Goal: Task Accomplishment & Management: Manage account settings

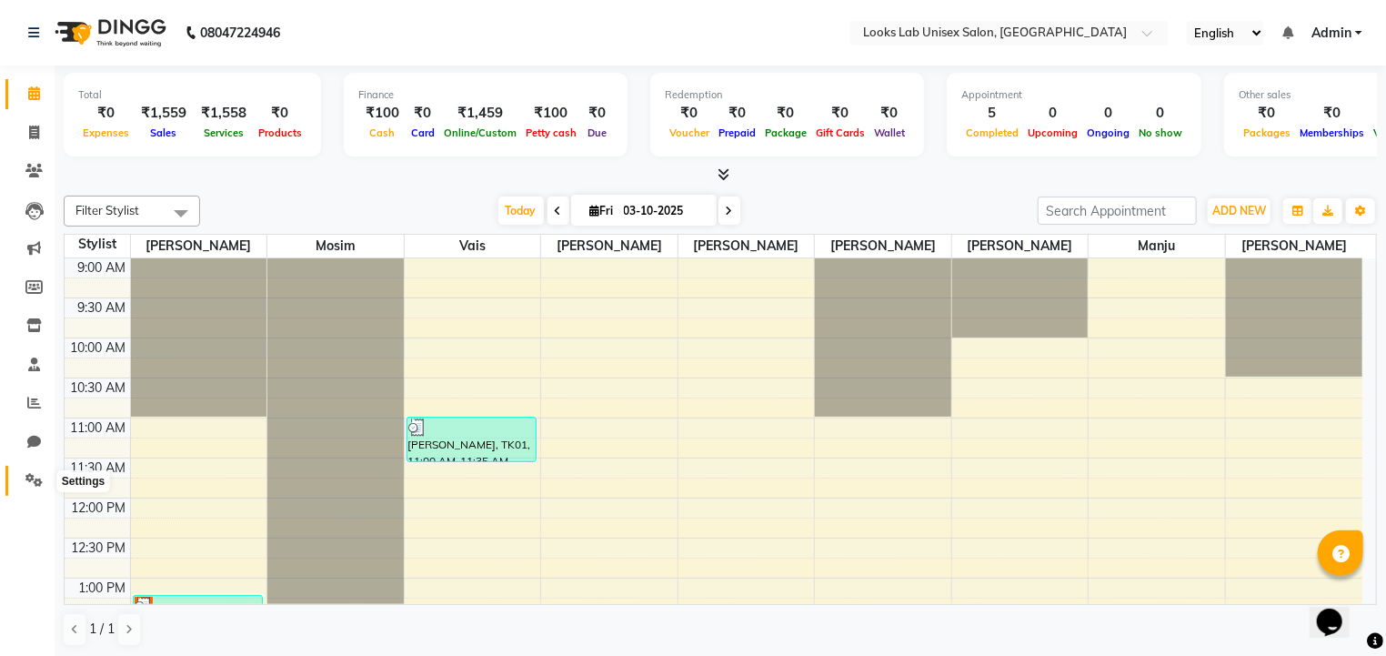
click at [29, 486] on icon at bounding box center [33, 480] width 17 height 14
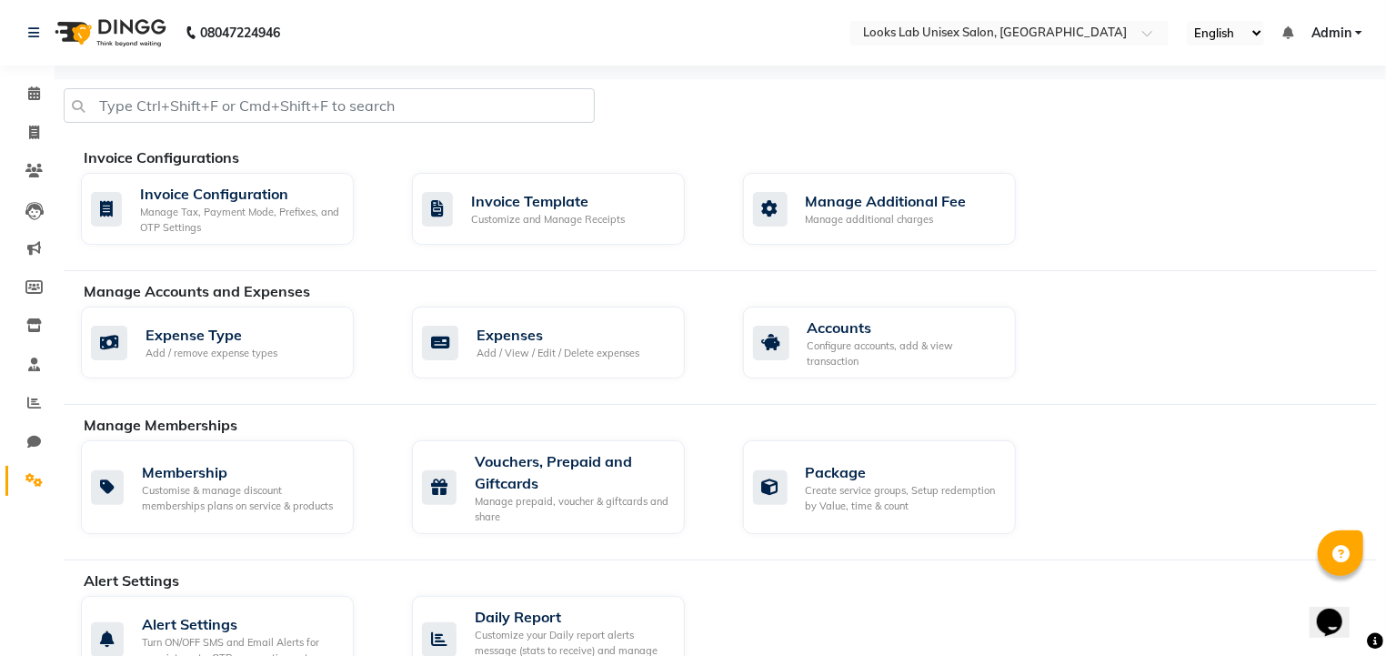
scroll to position [819, 0]
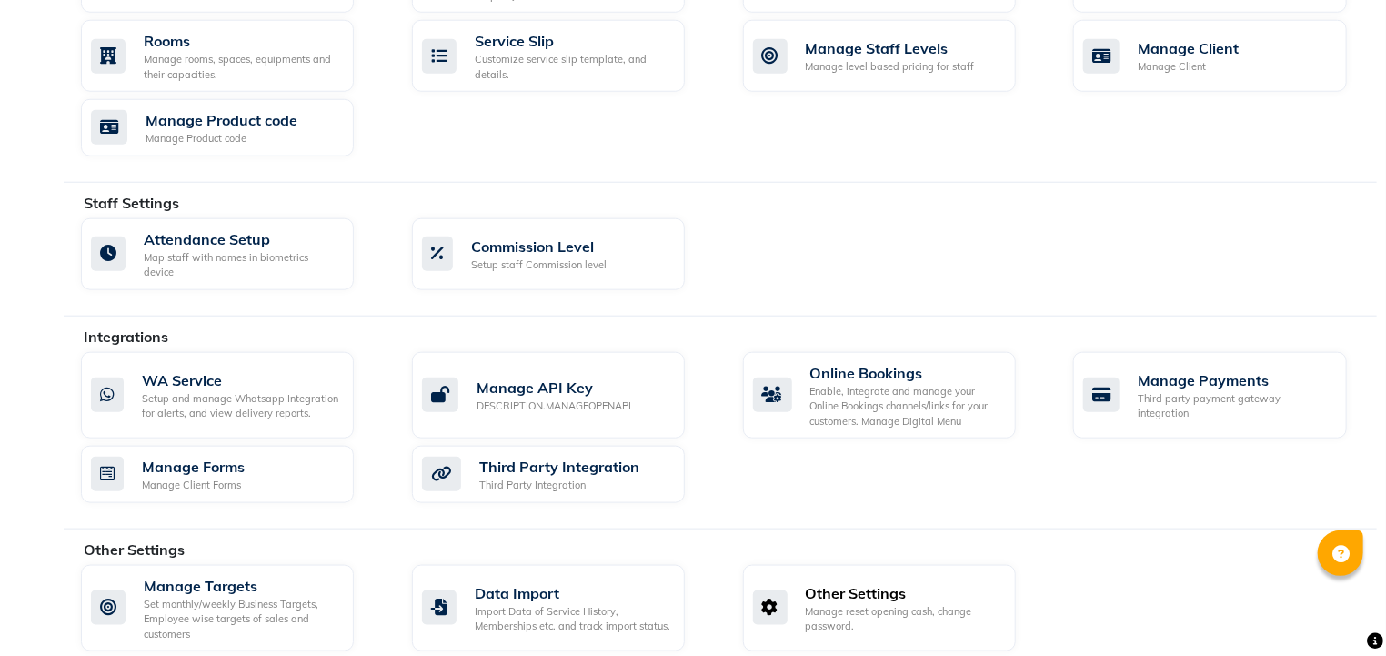
click at [894, 582] on div "Other Settings" at bounding box center [904, 593] width 196 height 22
select select "2: 15"
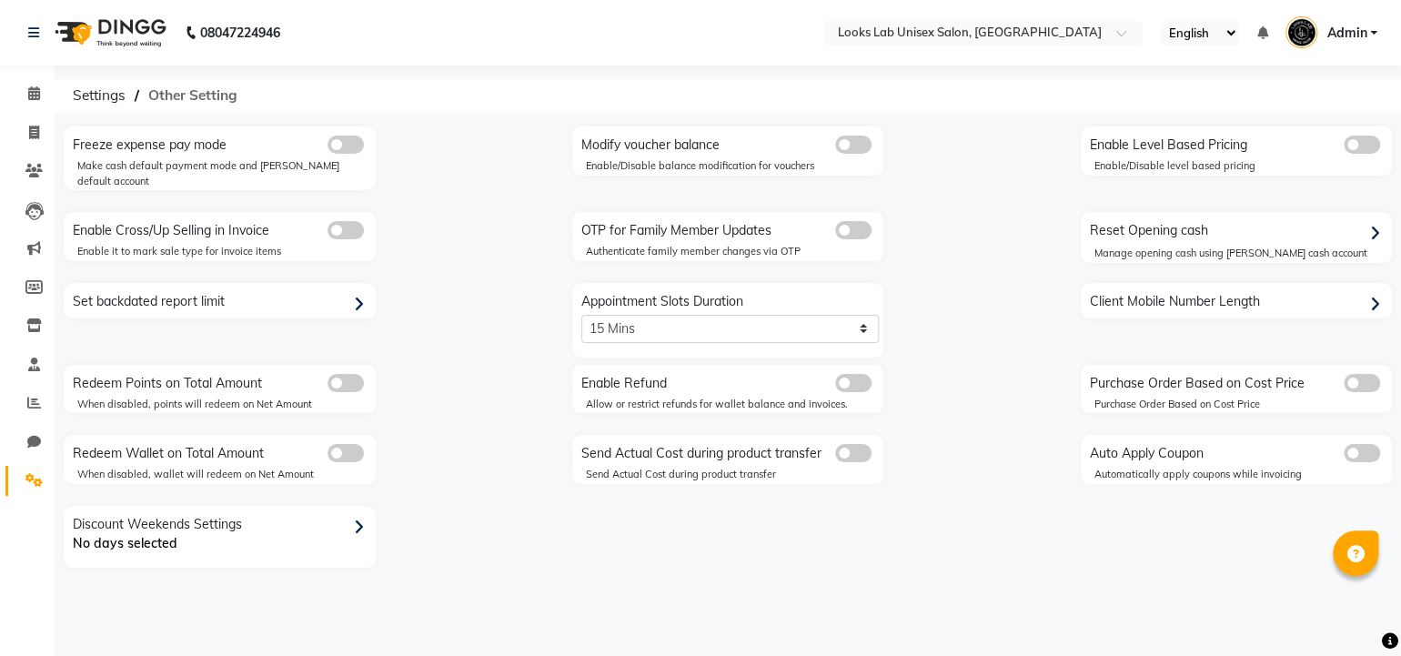
click at [189, 94] on span "Other Setting" at bounding box center [192, 95] width 107 height 33
click at [1358, 25] on span "Admin" at bounding box center [1346, 33] width 40 height 19
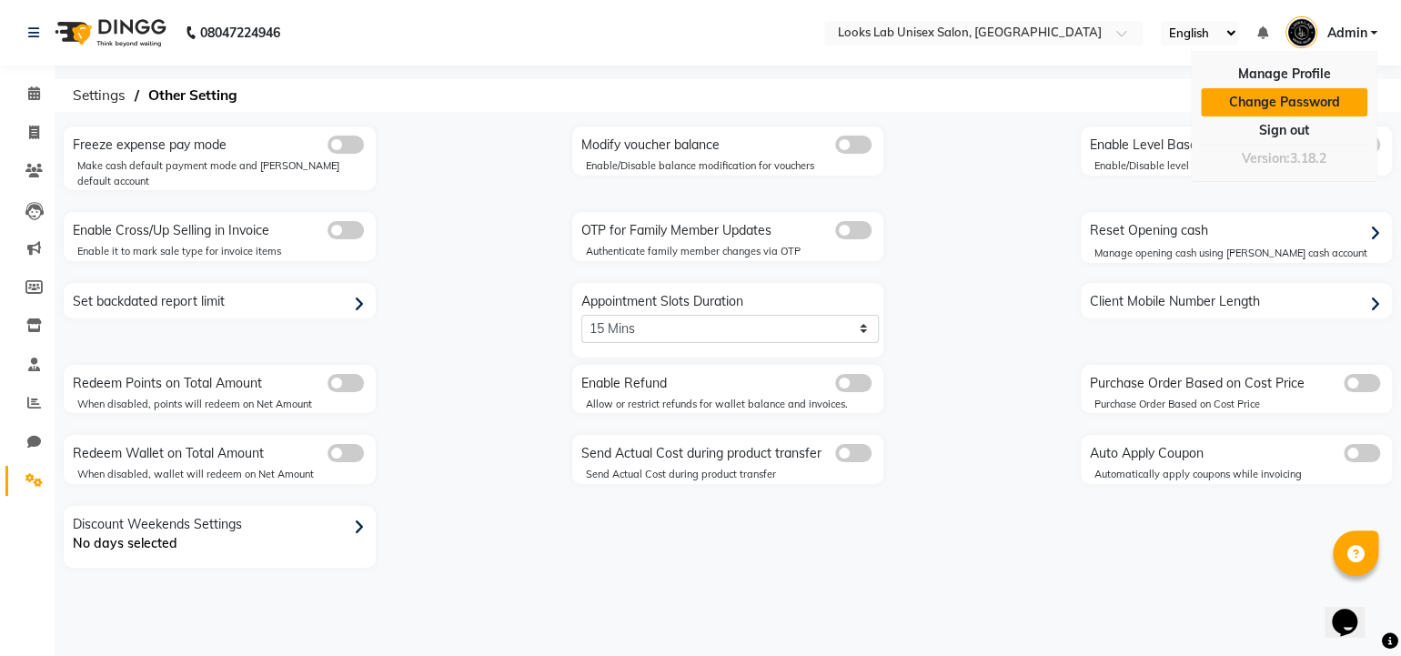
click at [1290, 97] on link "Change Password" at bounding box center [1284, 102] width 166 height 28
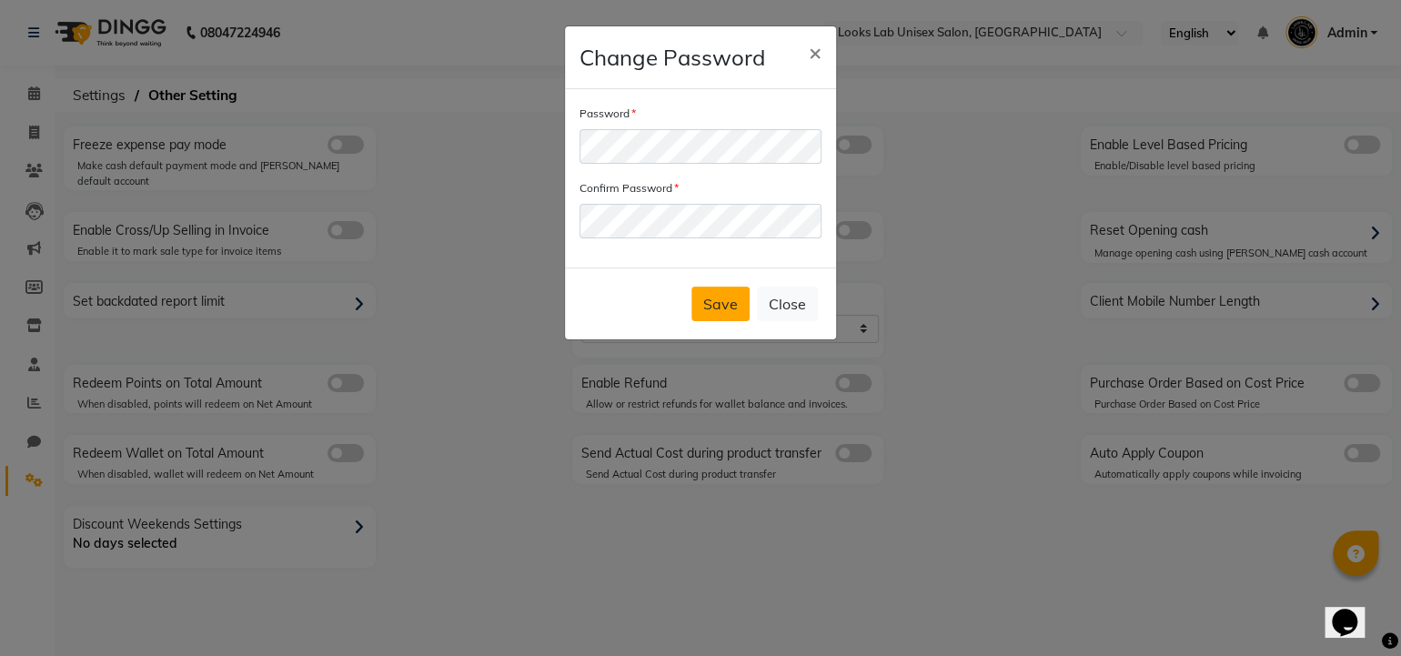
click at [731, 314] on button "Save" at bounding box center [720, 304] width 58 height 35
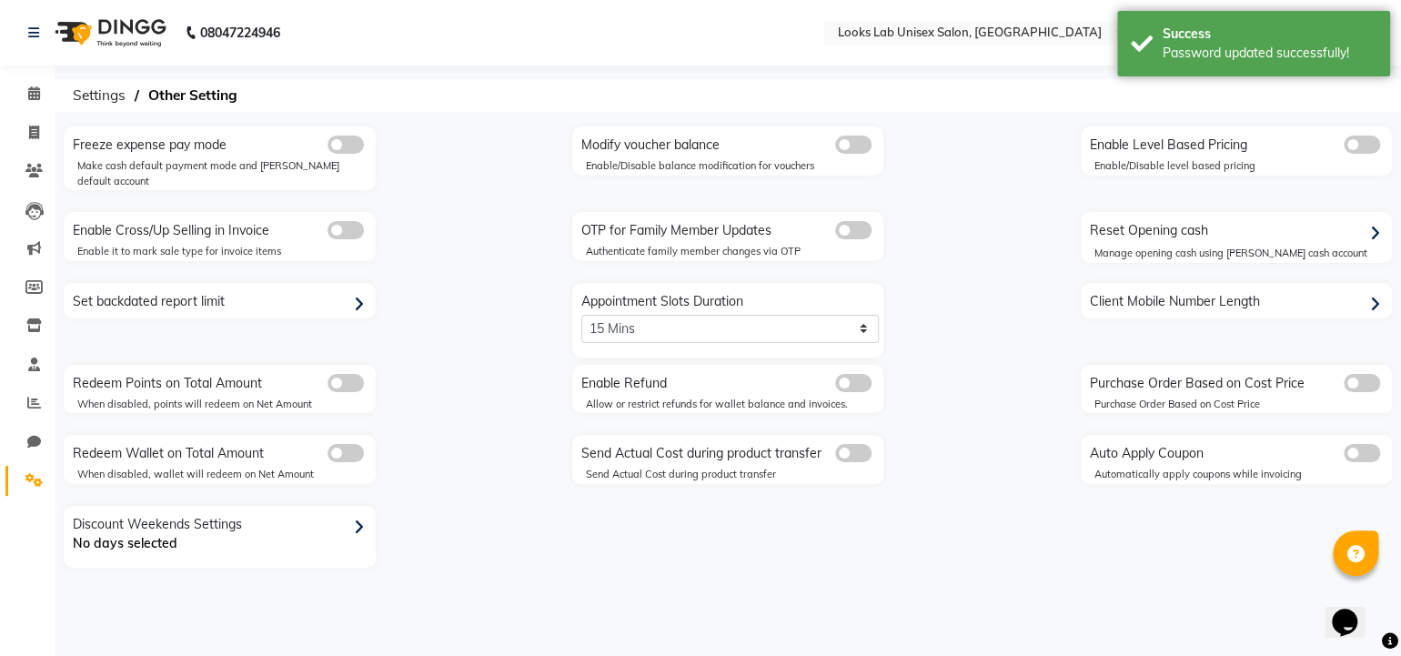
click at [1243, 116] on div "08047224946 Select Location × Looks Lab Unisex Salon, Lda Colony English ENGLIS…" at bounding box center [700, 328] width 1401 height 656
click at [1313, 113] on div "08047224946 Select Location × Looks Lab Unisex Salon, Lda Colony English ENGLIS…" at bounding box center [700, 328] width 1401 height 656
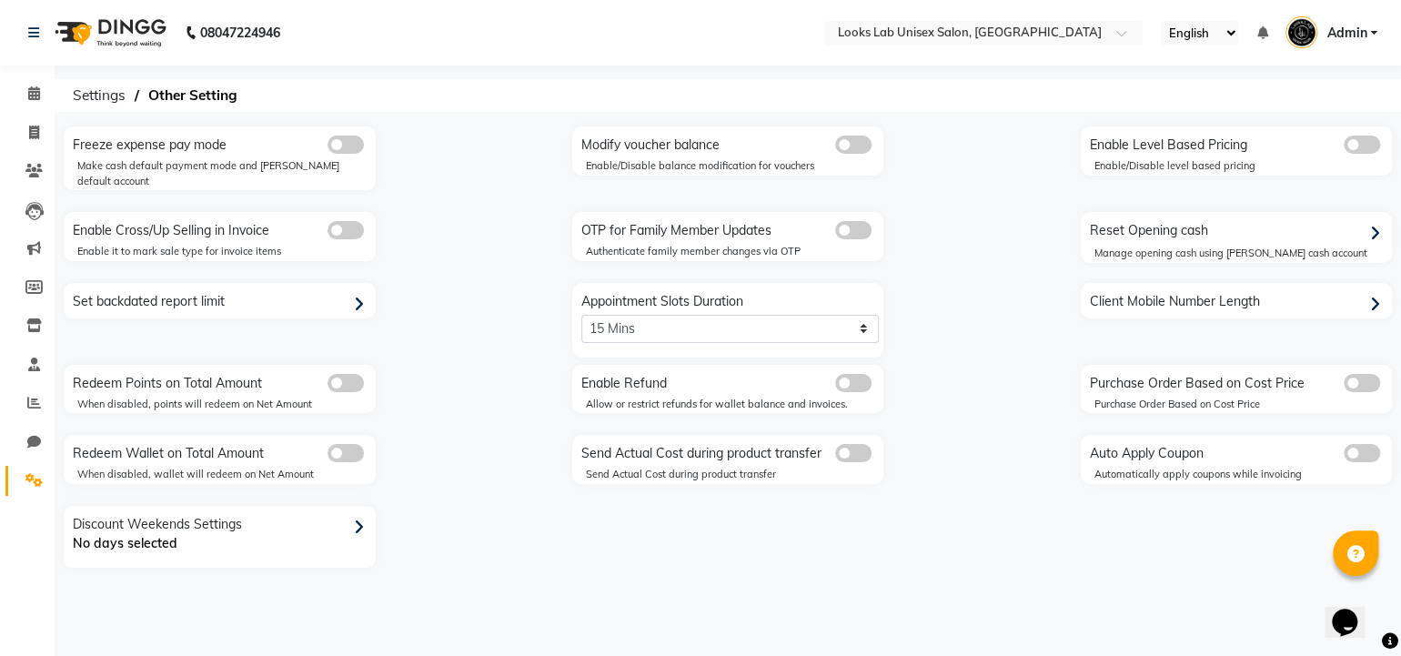
click at [1368, 38] on link "Admin" at bounding box center [1331, 33] width 92 height 30
click at [1043, 149] on div "Freeze expense pay mode Make cash default payment mode and petty default accoun…" at bounding box center [728, 346] width 1356 height 441
click at [34, 93] on icon at bounding box center [34, 93] width 12 height 14
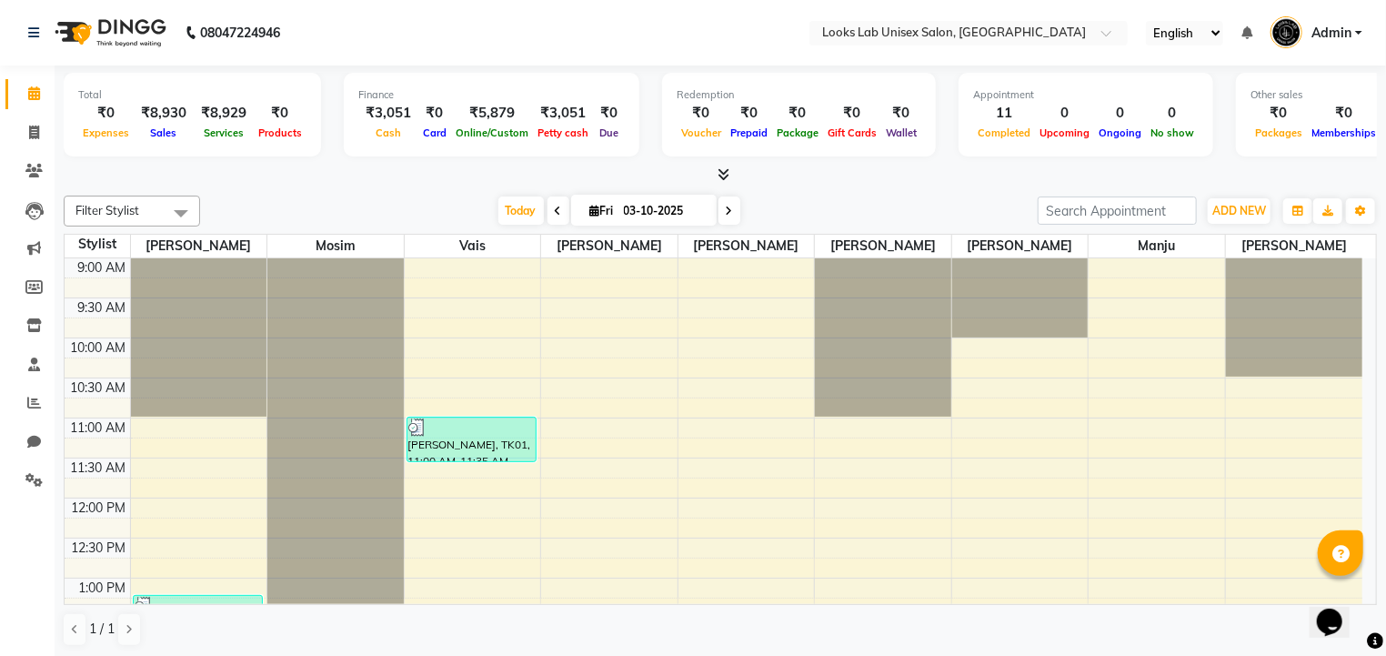
click at [338, 168] on div at bounding box center [721, 175] width 1314 height 19
click at [35, 361] on icon at bounding box center [34, 365] width 12 height 14
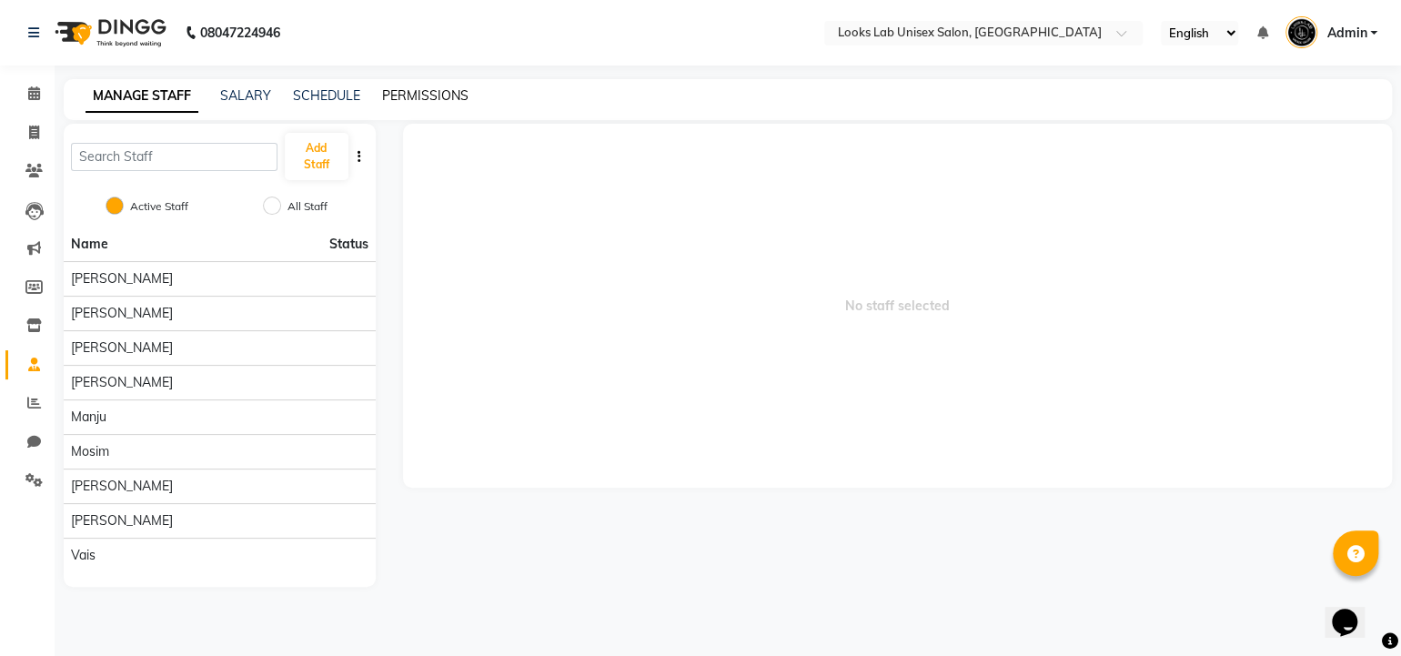
click at [408, 97] on link "PERMISSIONS" at bounding box center [425, 95] width 86 height 16
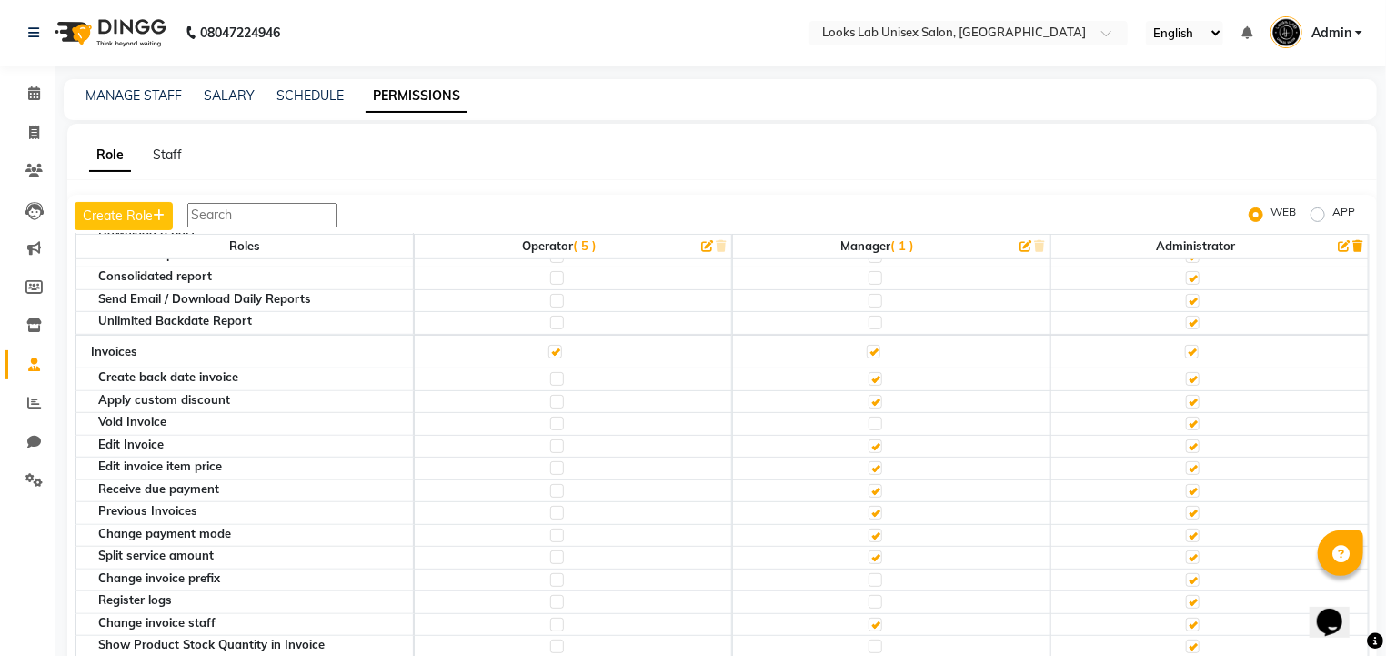
scroll to position [507, 0]
click at [871, 418] on label at bounding box center [876, 425] width 14 height 14
click at [871, 418] on input "checkbox" at bounding box center [875, 424] width 12 height 12
checkbox input "true"
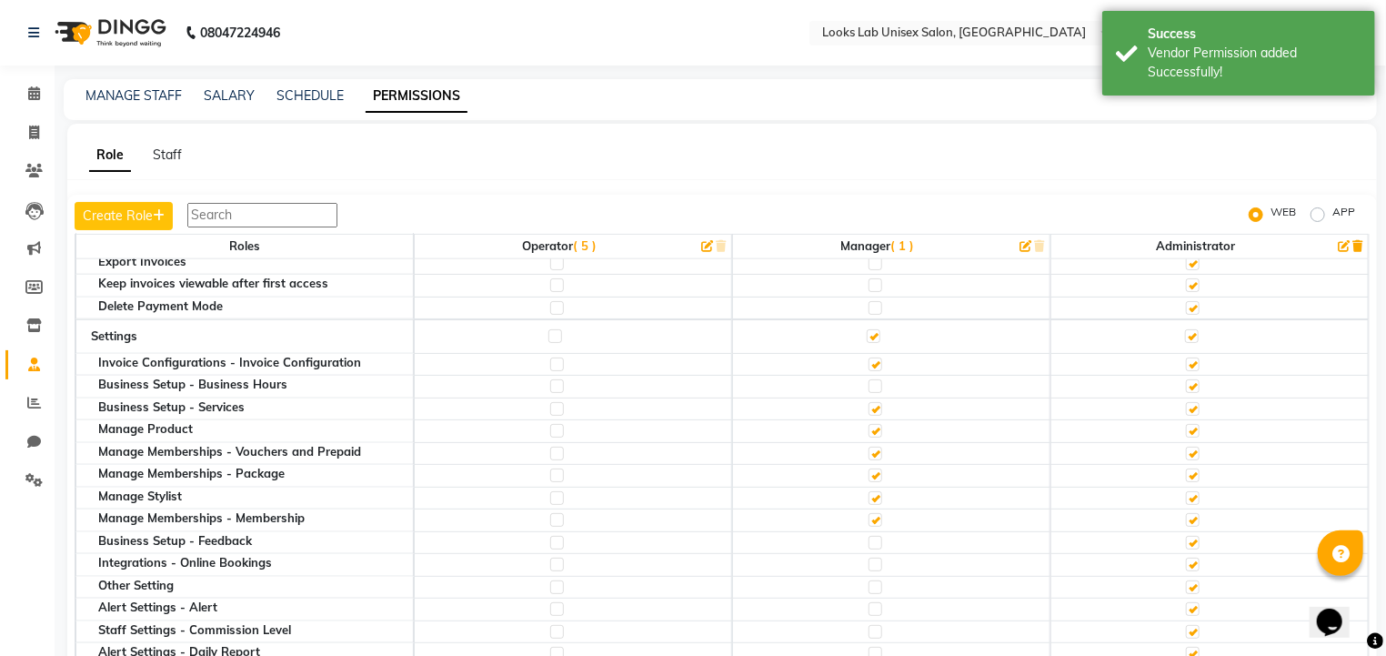
scroll to position [914, 0]
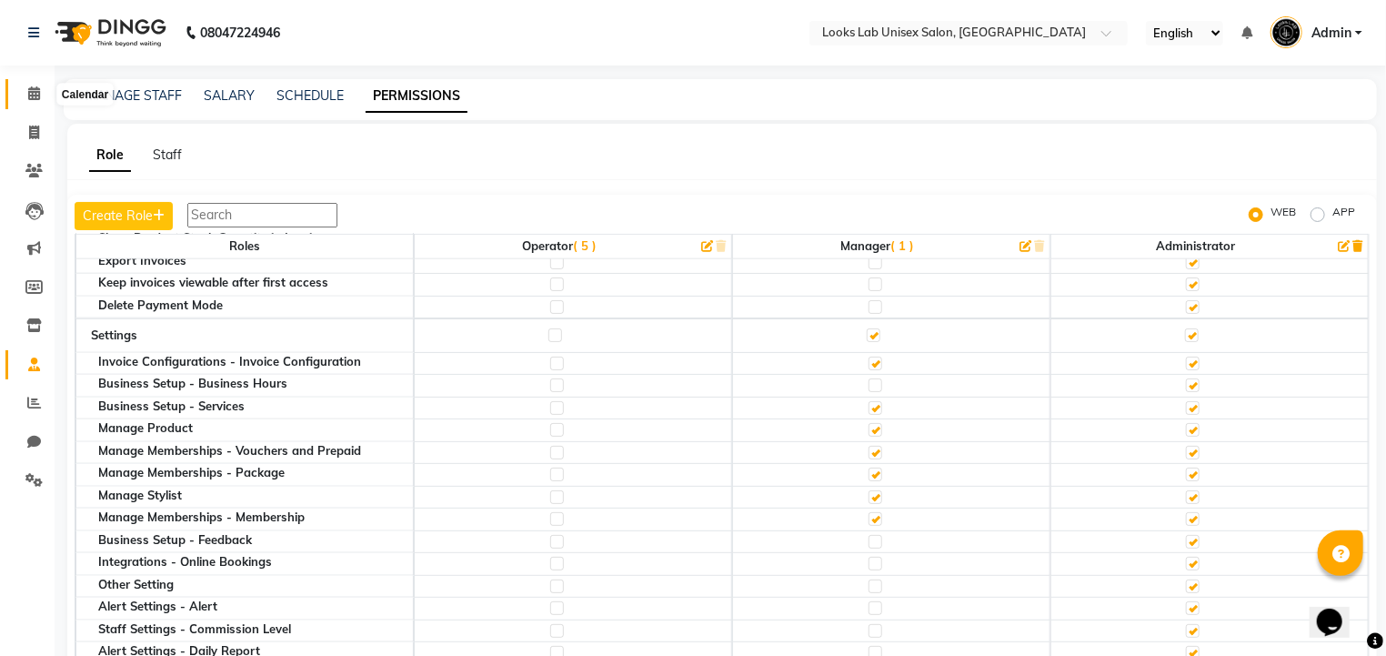
click at [35, 87] on icon at bounding box center [34, 93] width 12 height 14
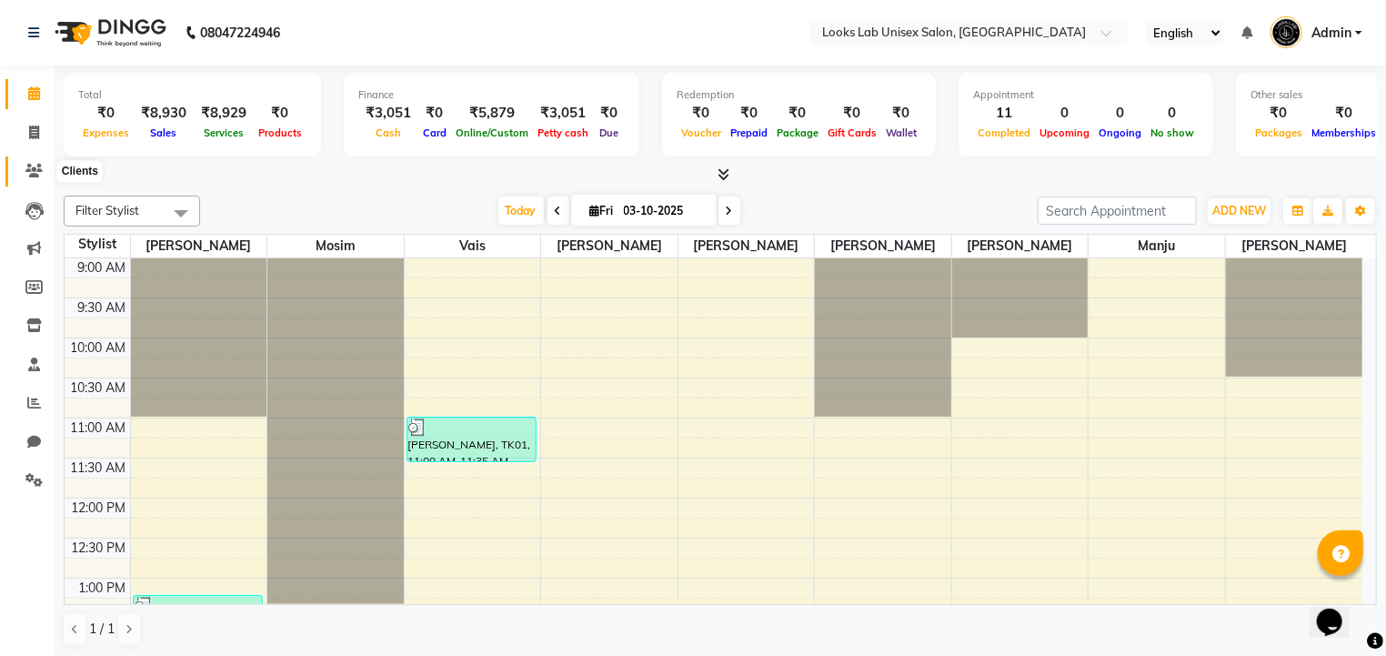
click at [31, 174] on icon at bounding box center [33, 171] width 17 height 14
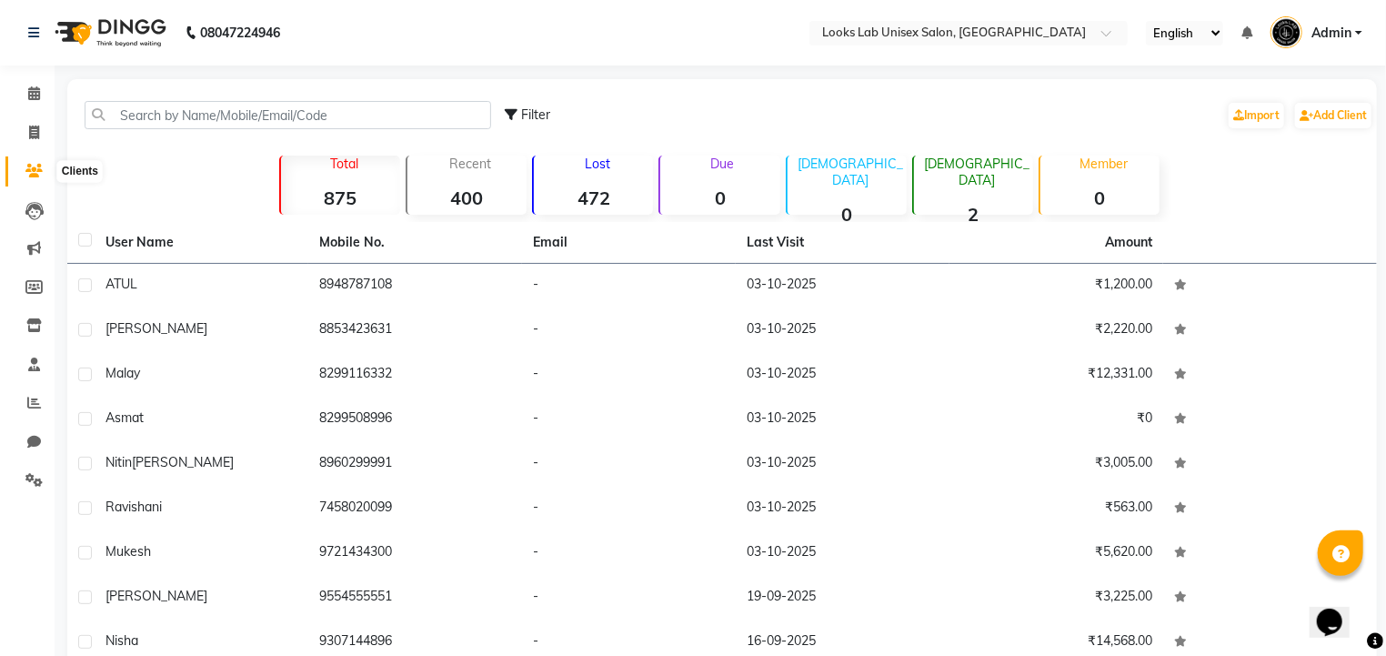
click at [29, 164] on icon at bounding box center [33, 171] width 17 height 14
click at [35, 355] on span at bounding box center [34, 365] width 32 height 21
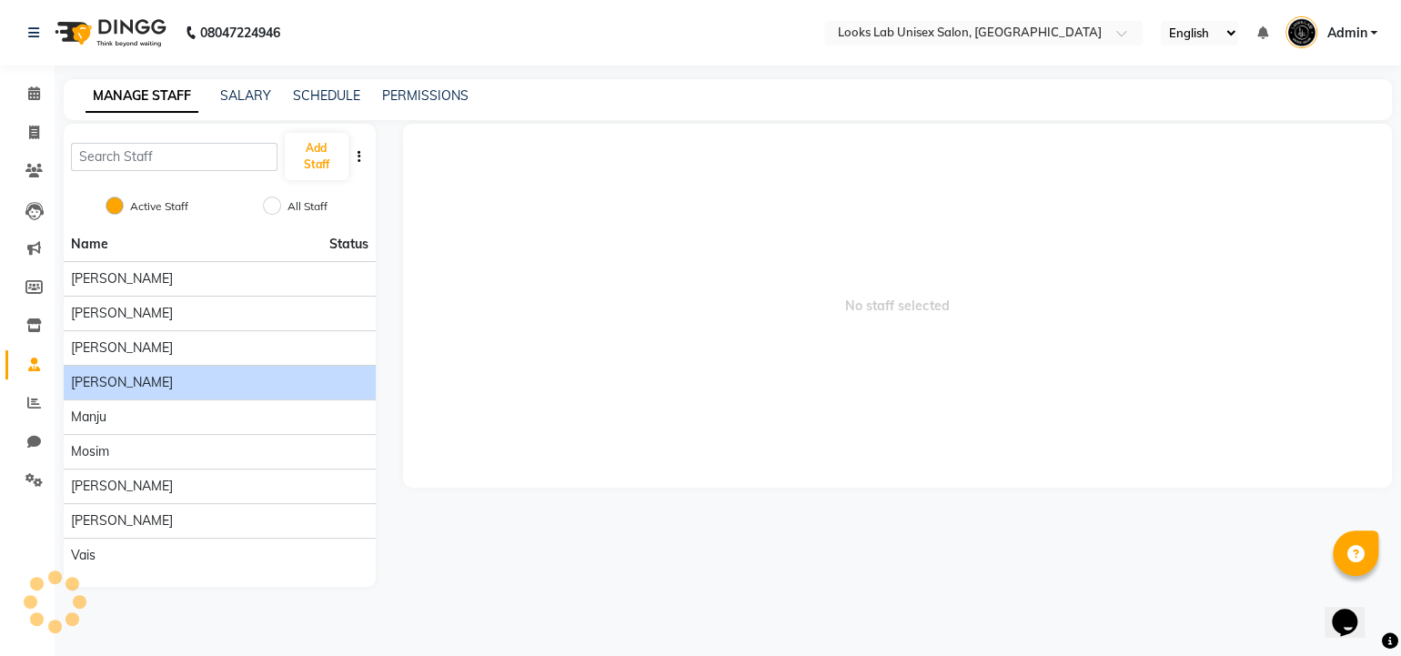
click at [139, 386] on span "[PERSON_NAME]" at bounding box center [122, 382] width 102 height 19
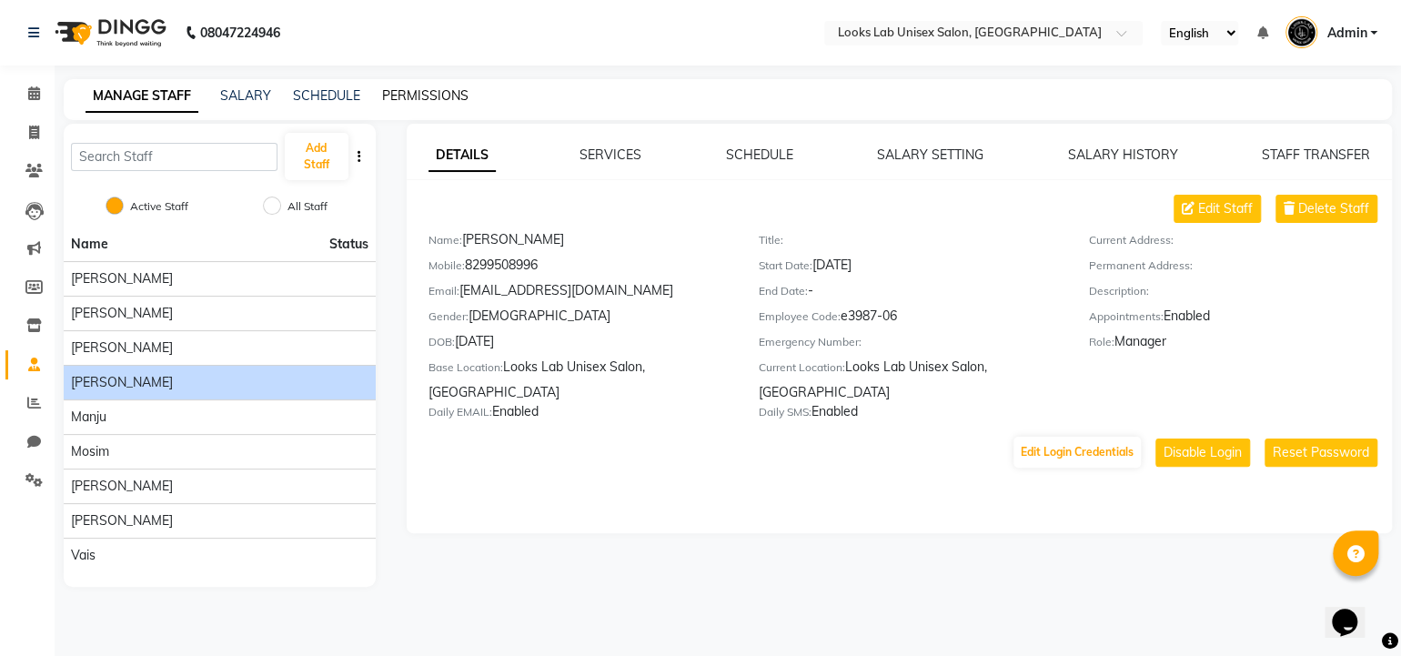
click at [417, 96] on link "PERMISSIONS" at bounding box center [425, 95] width 86 height 16
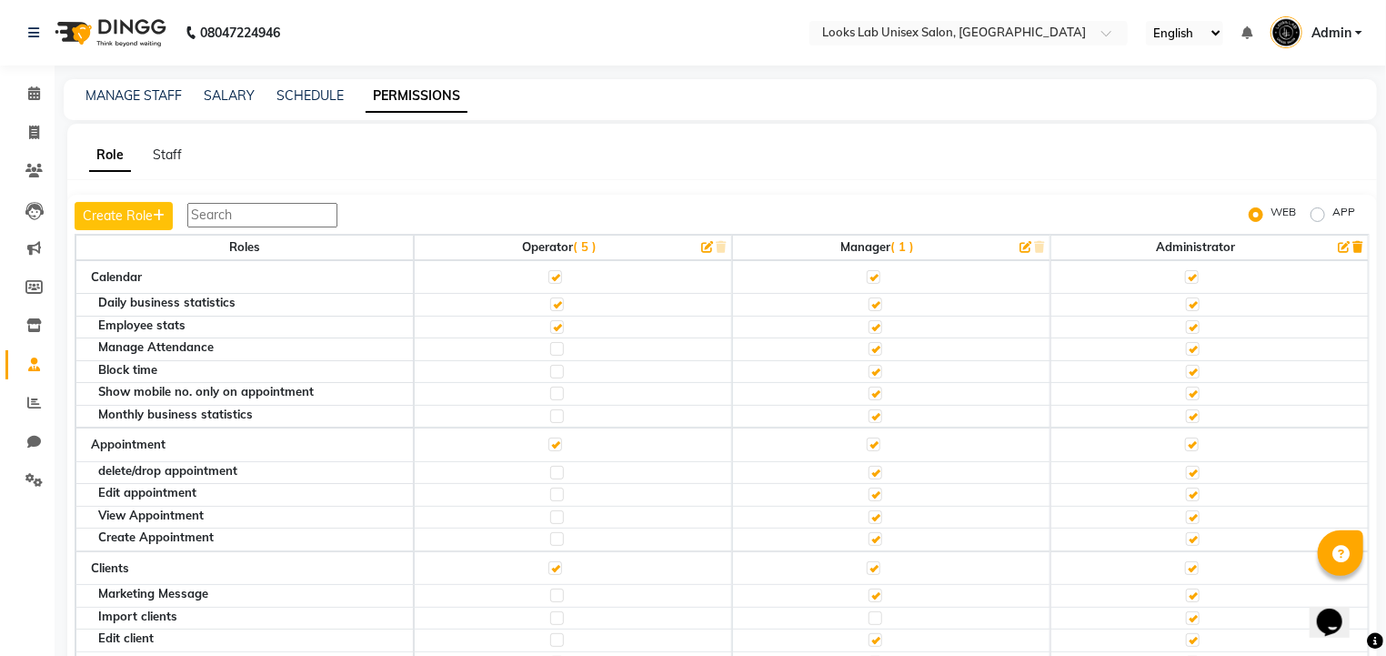
click at [1333, 216] on label "APP" at bounding box center [1344, 215] width 23 height 22
click at [1319, 216] on input "APP" at bounding box center [1321, 214] width 13 height 13
radio input "true"
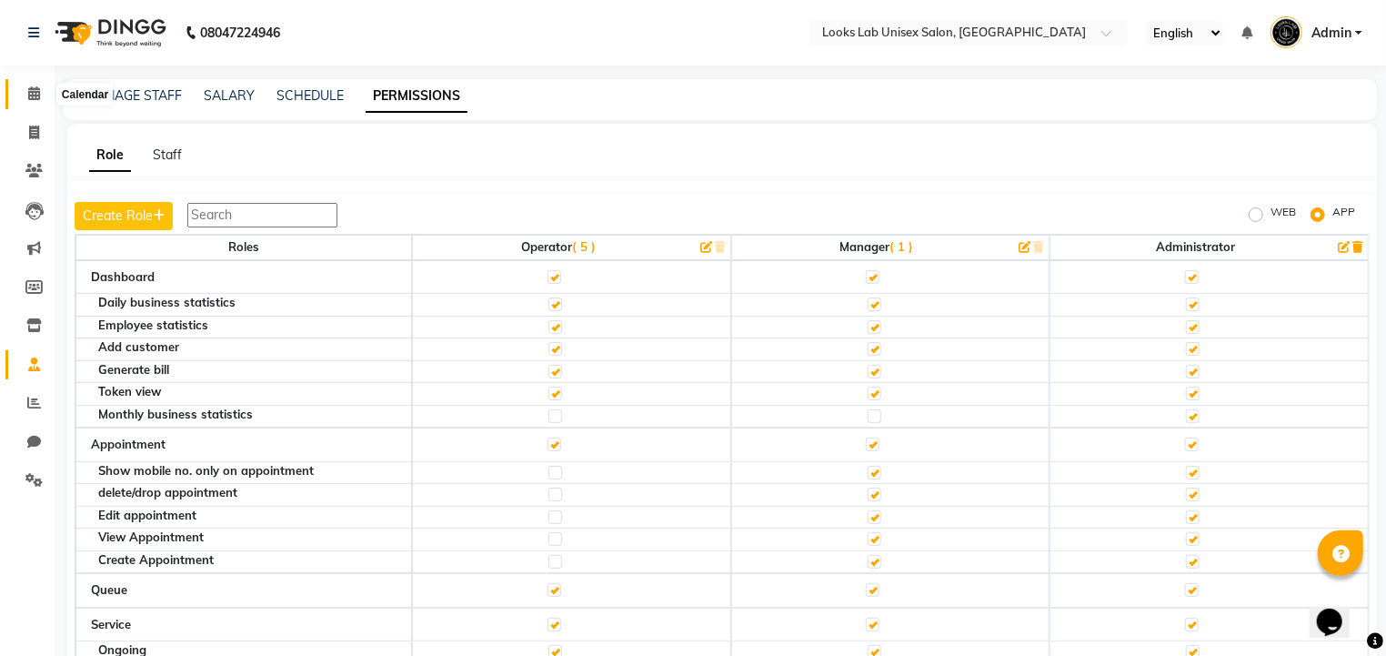
click at [36, 97] on icon at bounding box center [34, 93] width 12 height 14
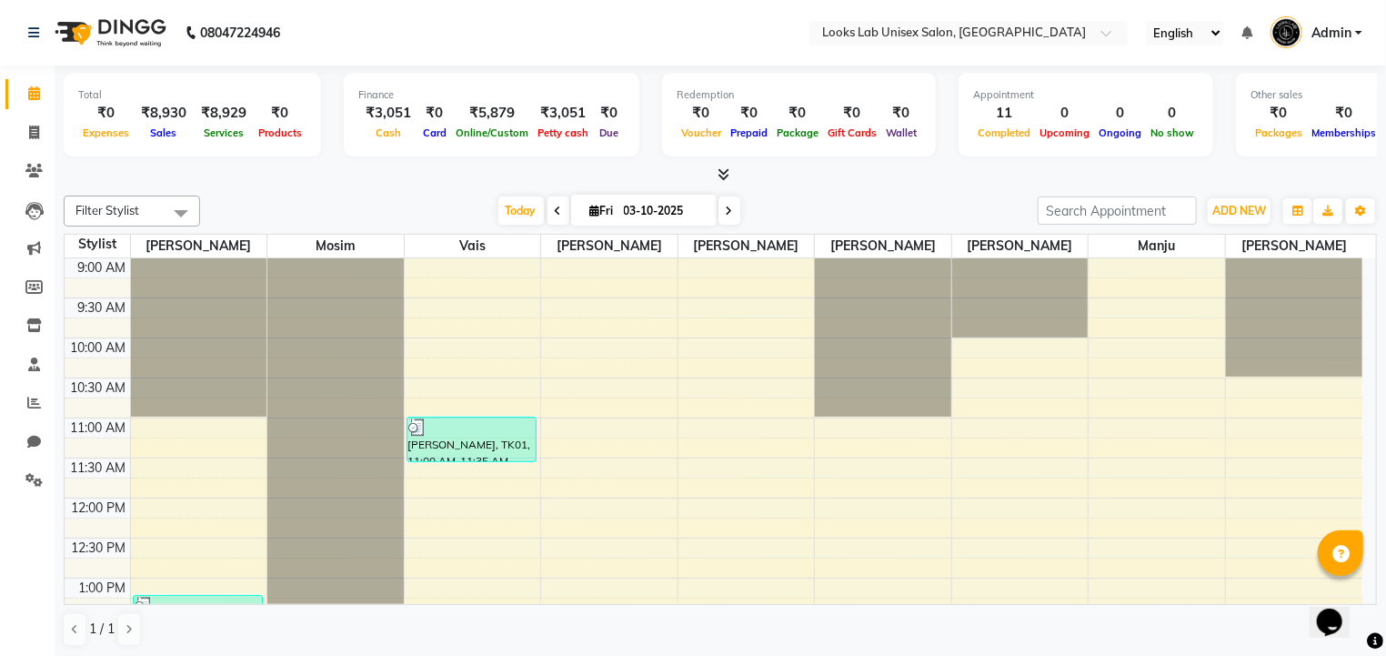
click at [1205, 35] on select "English ENGLISH Español العربية मराठी हिंदी ગુજરાતી தமிழ் 中文" at bounding box center [1184, 33] width 77 height 25
click at [1207, 36] on select "English ENGLISH Español العربية मराठी हिंदी ગુજરાતી தமிழ் 中文" at bounding box center [1184, 33] width 77 height 25
click at [40, 405] on icon at bounding box center [34, 403] width 14 height 14
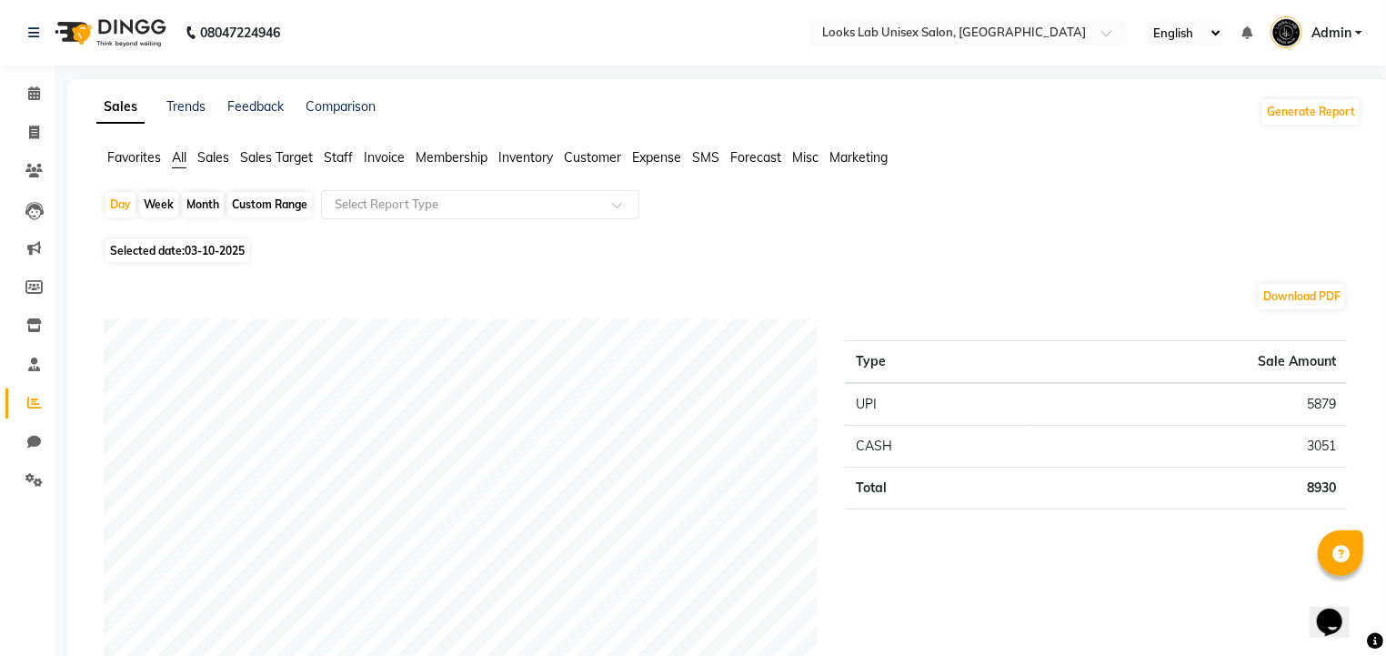
click at [342, 156] on span "Staff" at bounding box center [338, 157] width 29 height 16
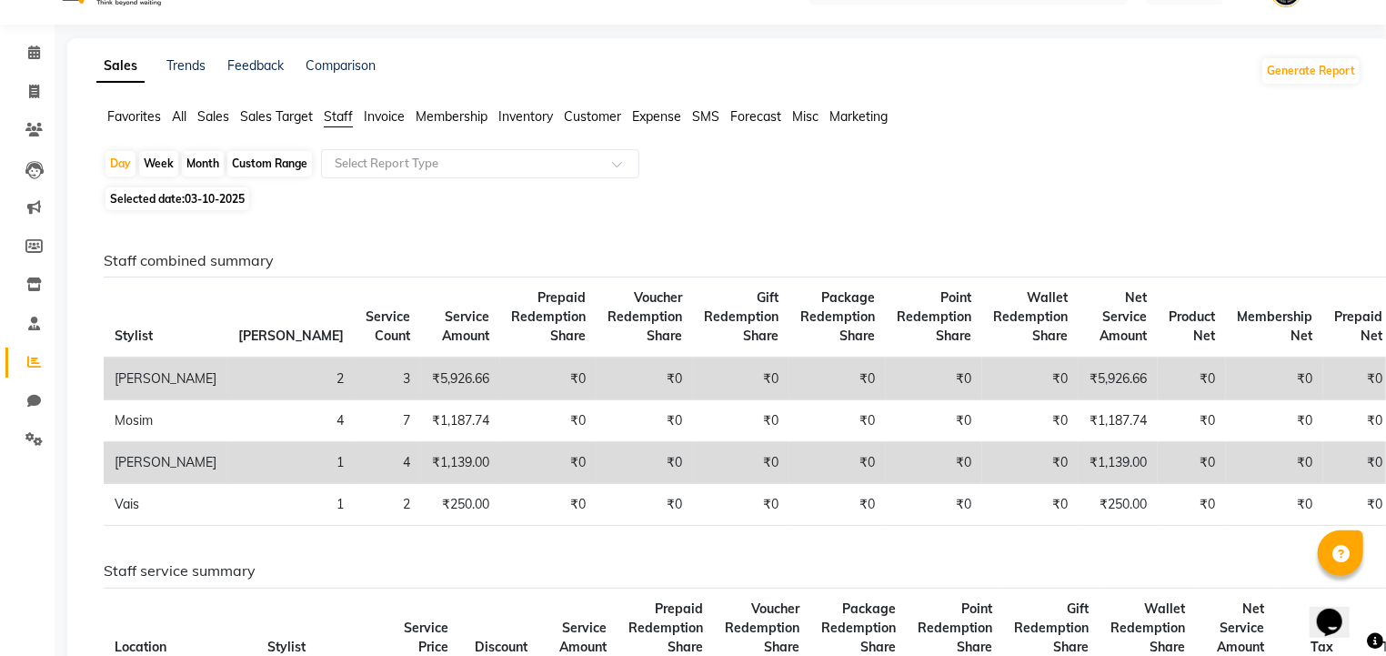
scroll to position [43, 0]
click at [379, 156] on input "text" at bounding box center [462, 162] width 262 height 18
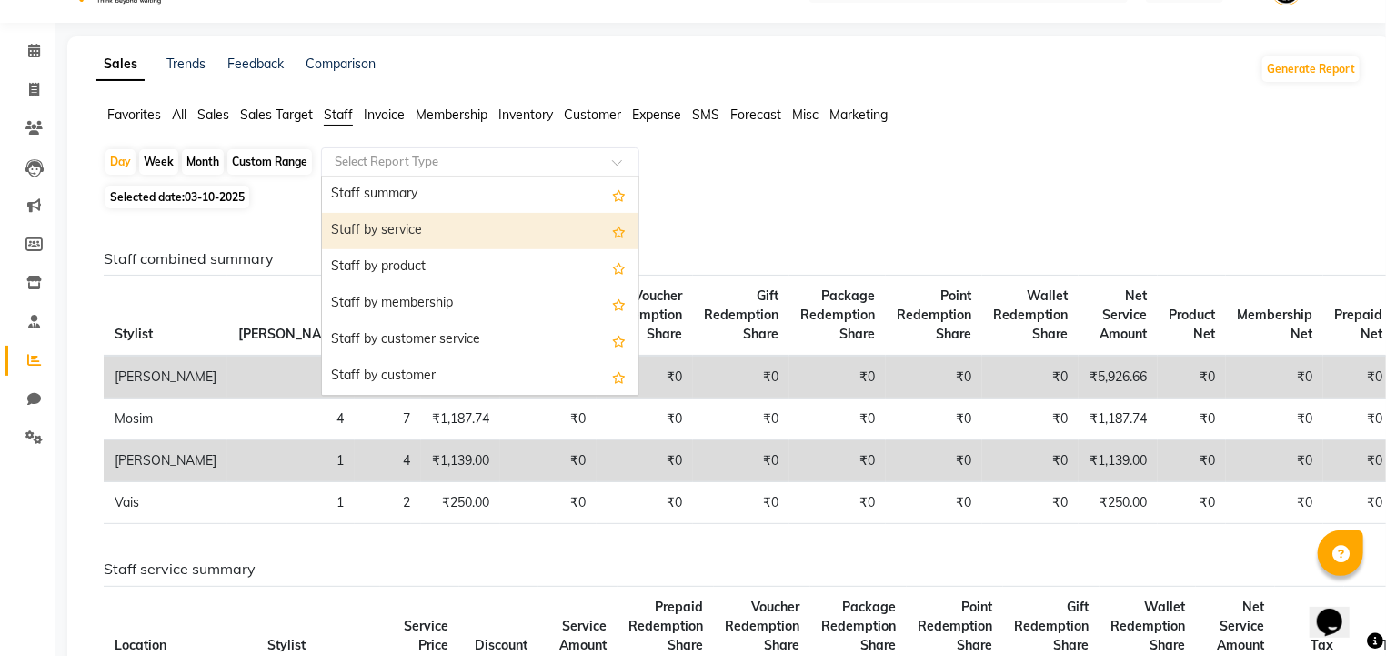
click at [389, 240] on div "Staff by service" at bounding box center [480, 231] width 317 height 36
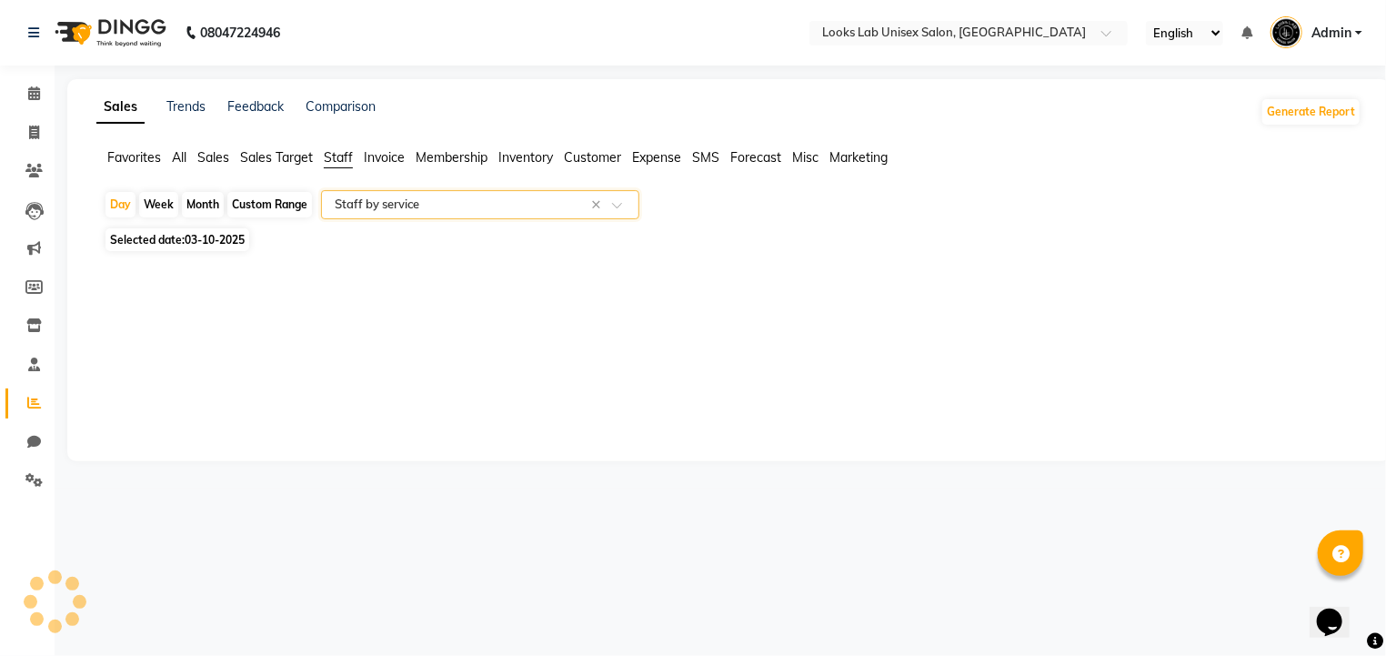
select select "full_report"
select select "csv"
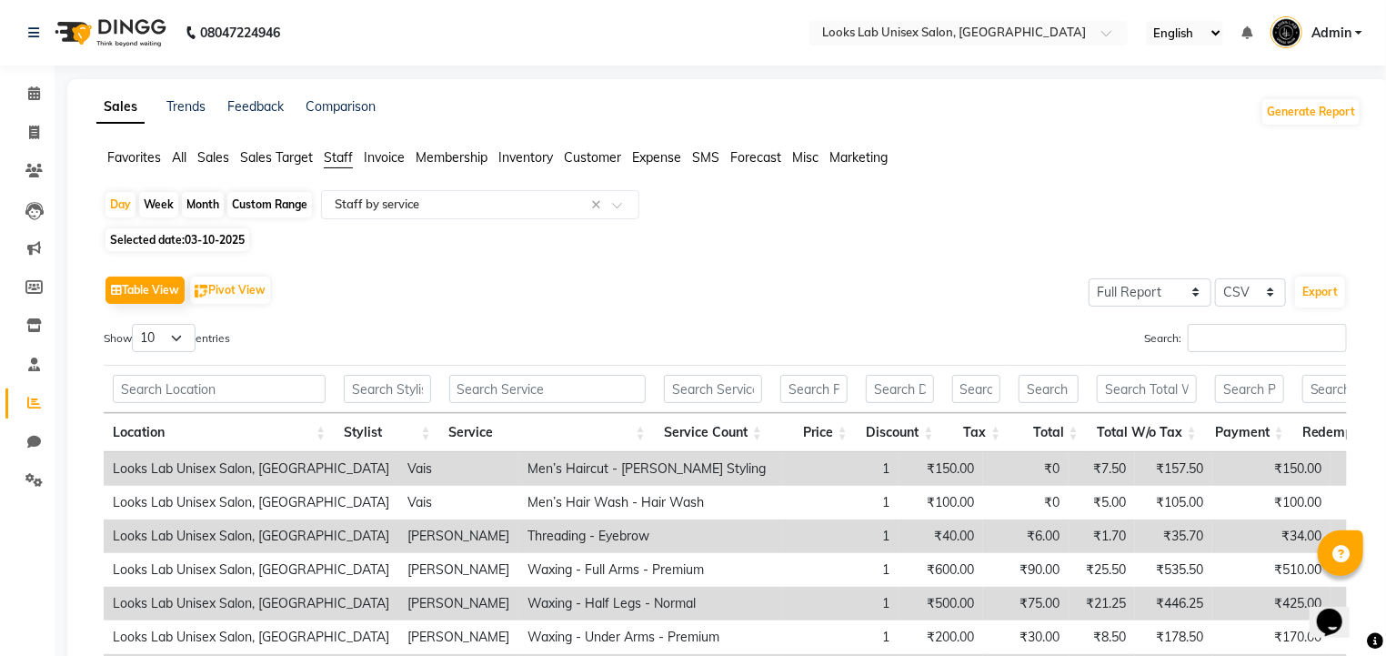
click at [235, 207] on div "Custom Range" at bounding box center [269, 204] width 85 height 25
select select "10"
select select "2025"
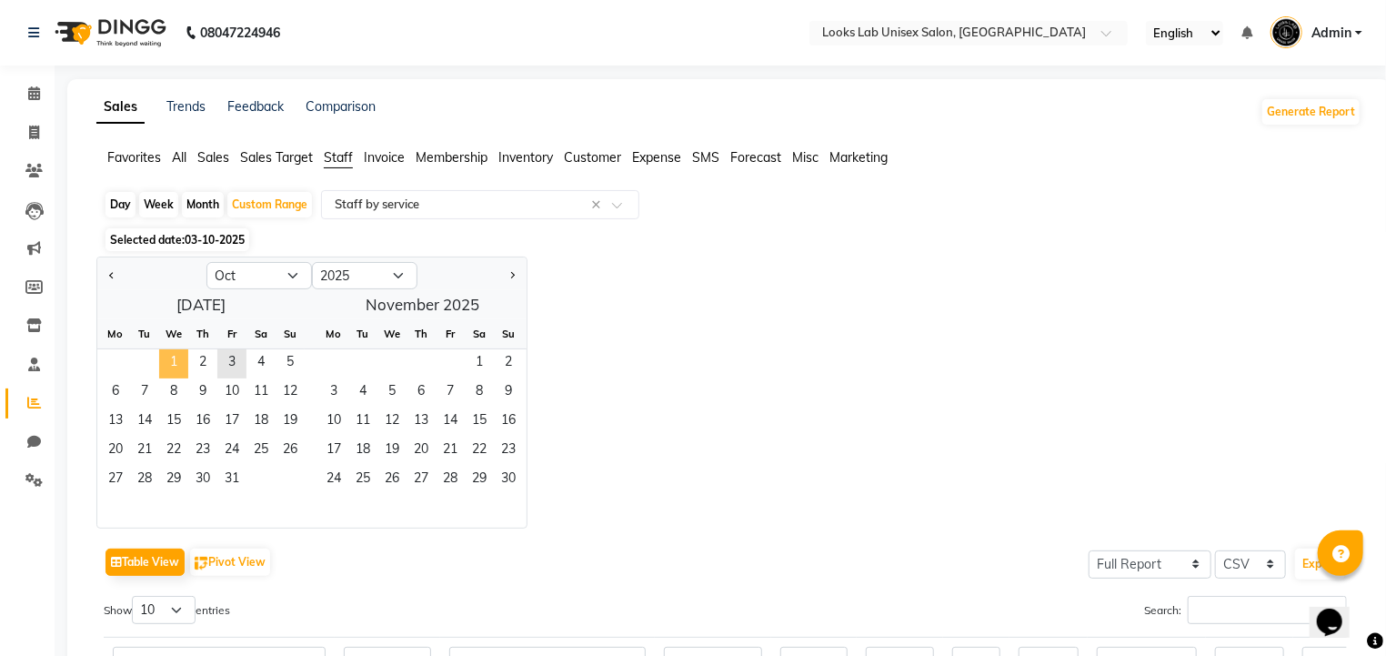
click at [174, 361] on span "1" at bounding box center [173, 363] width 29 height 29
click at [605, 295] on div "Jan Feb Mar Apr May Jun Jul Aug Sep Oct Nov Dec 2015 2016 2017 2018 2019 2020 2…" at bounding box center [728, 393] width 1265 height 272
click at [29, 104] on span at bounding box center [34, 94] width 32 height 21
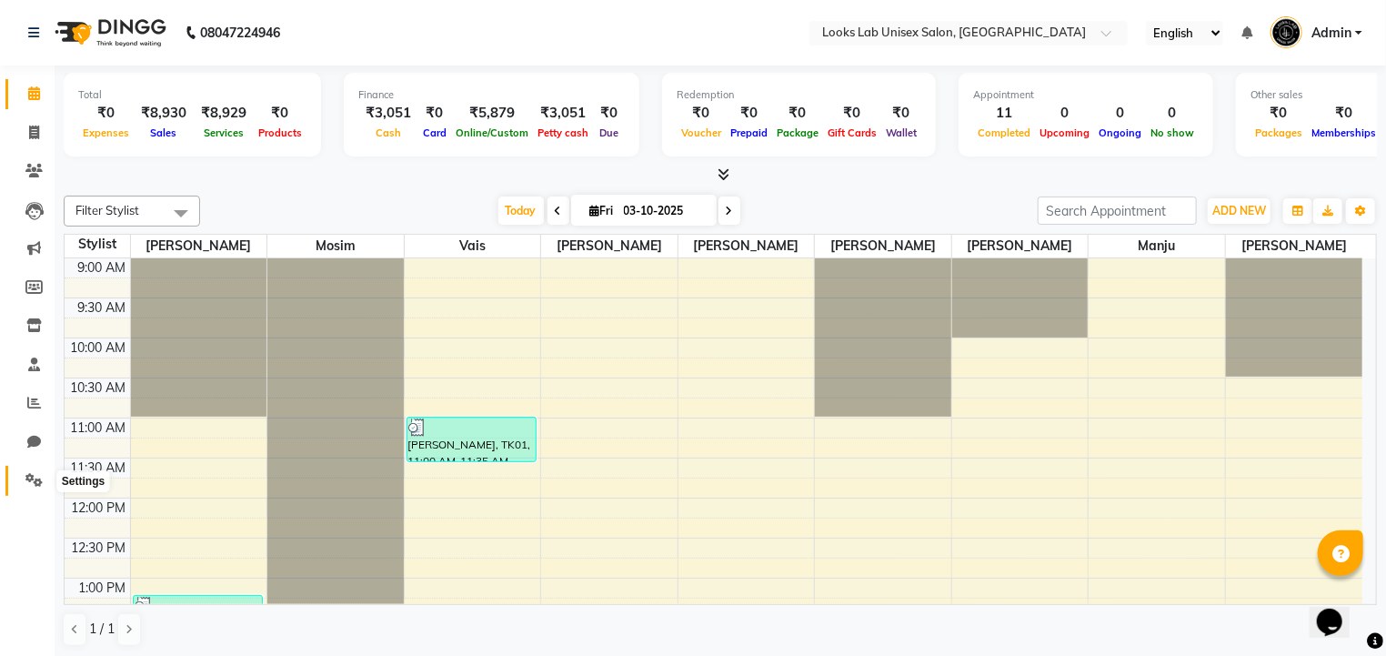
click at [34, 477] on icon at bounding box center [33, 480] width 17 height 14
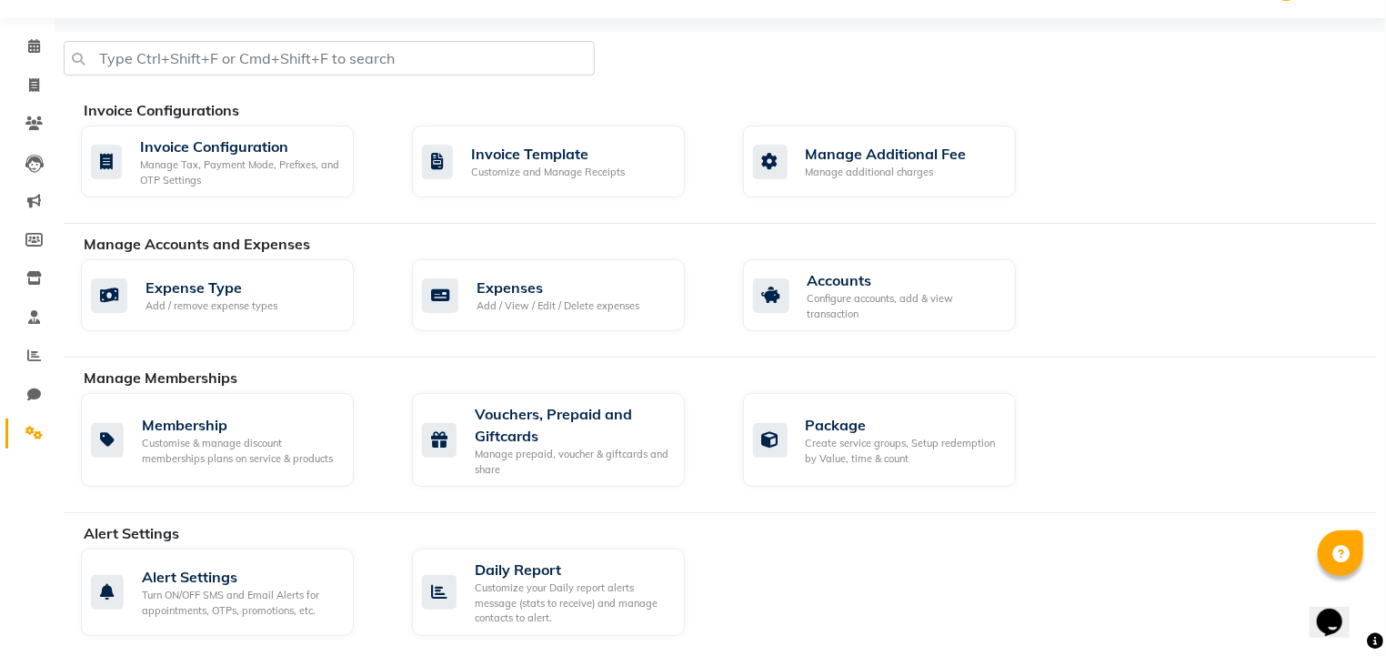
scroll to position [47, 0]
click at [35, 322] on icon at bounding box center [34, 317] width 12 height 14
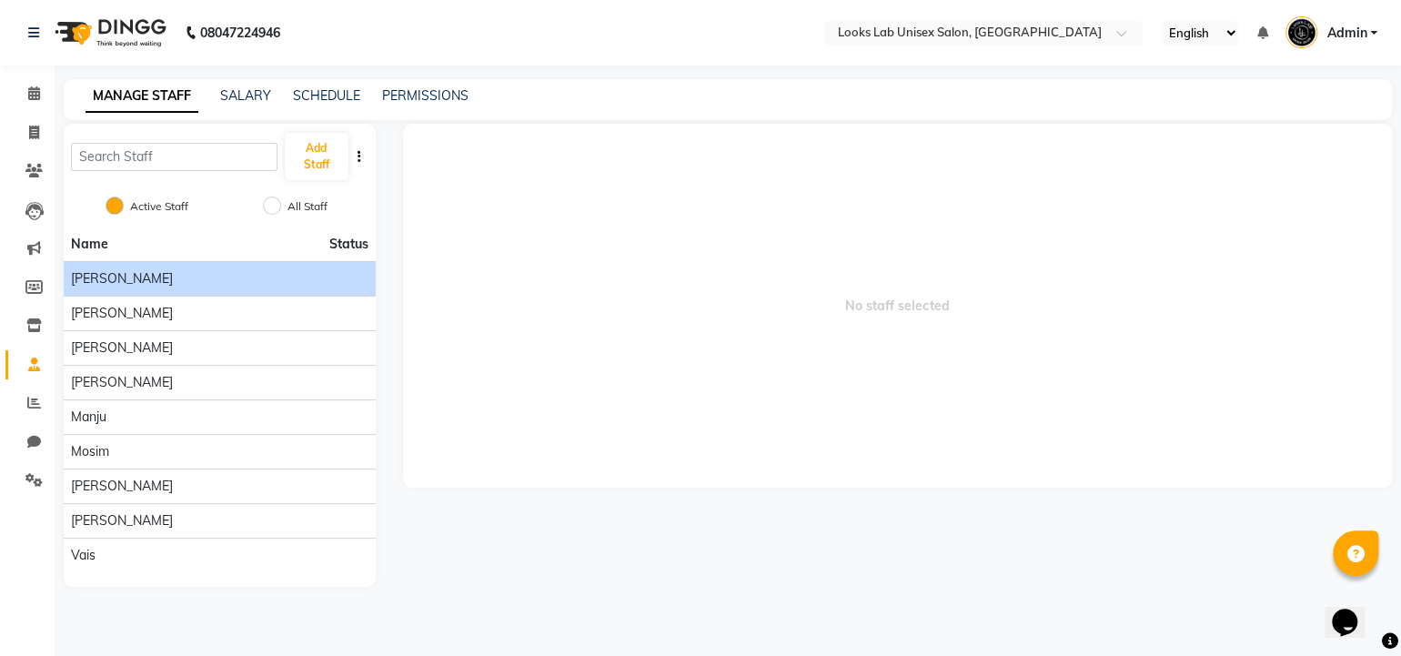
click at [106, 284] on span "[PERSON_NAME]" at bounding box center [122, 278] width 102 height 19
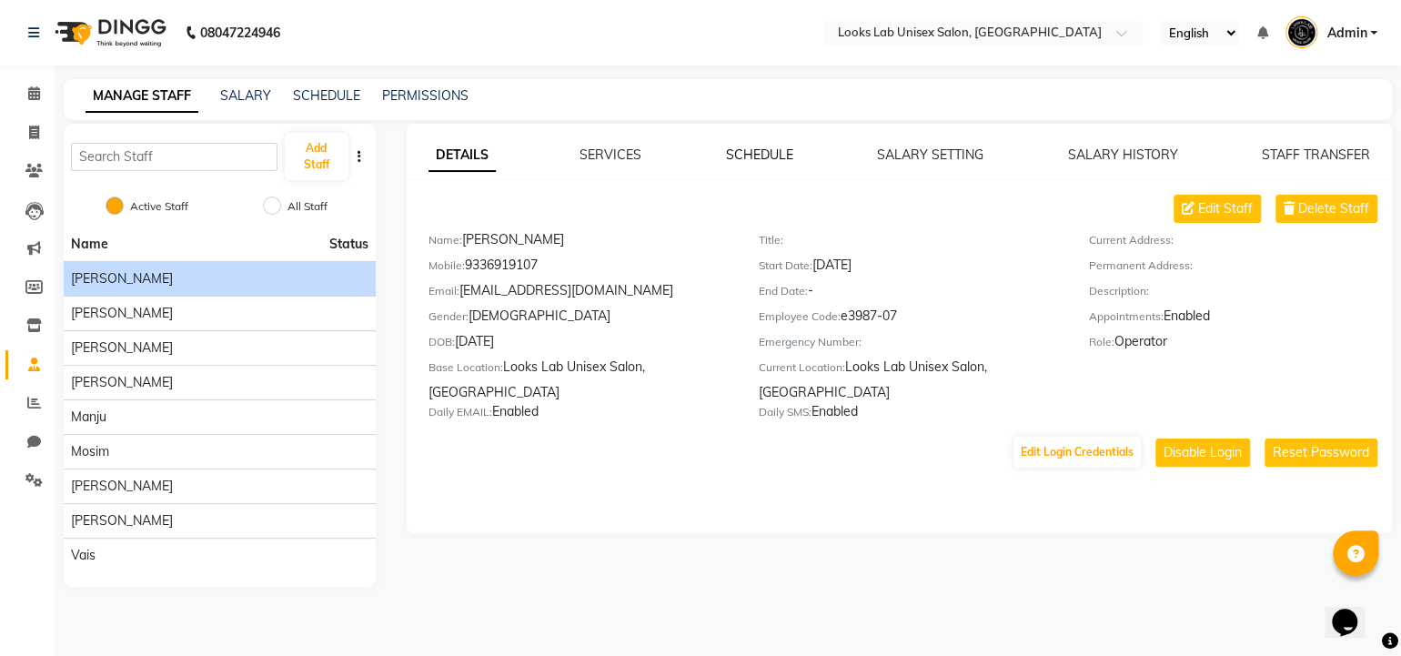
click at [756, 153] on link "SCHEDULE" at bounding box center [759, 154] width 67 height 16
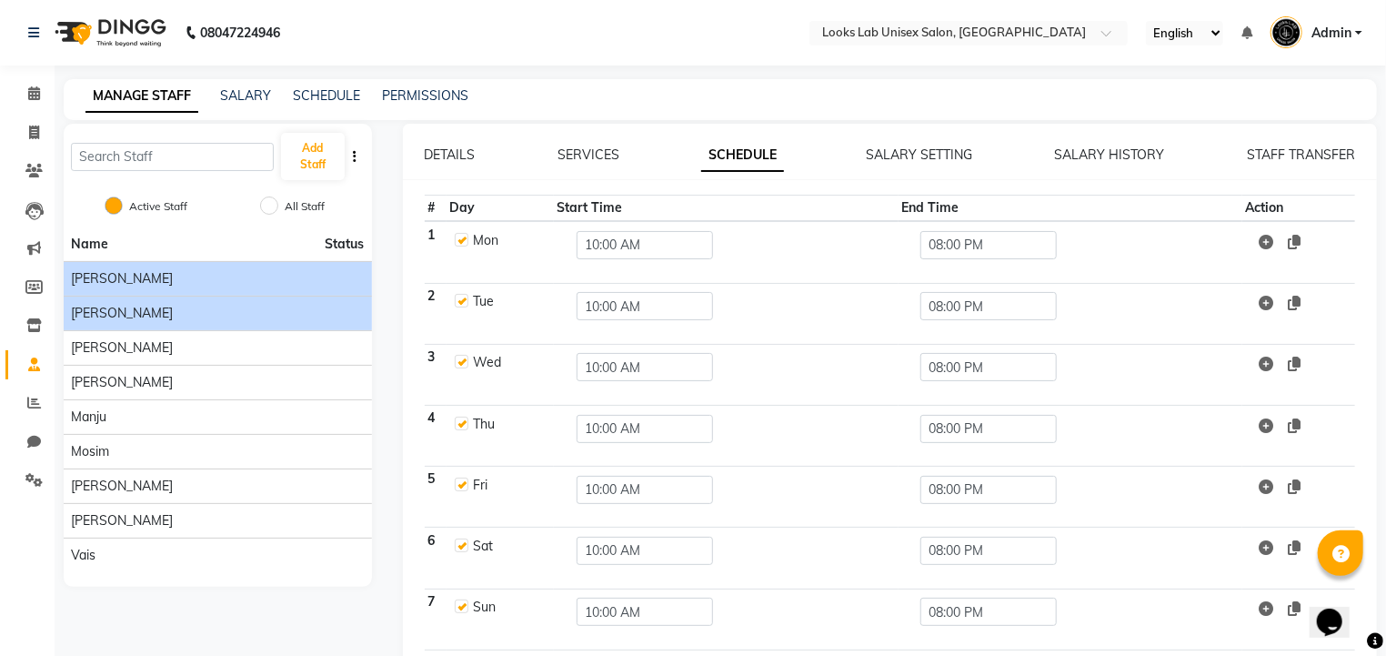
click at [126, 320] on span "[PERSON_NAME]" at bounding box center [122, 313] width 102 height 19
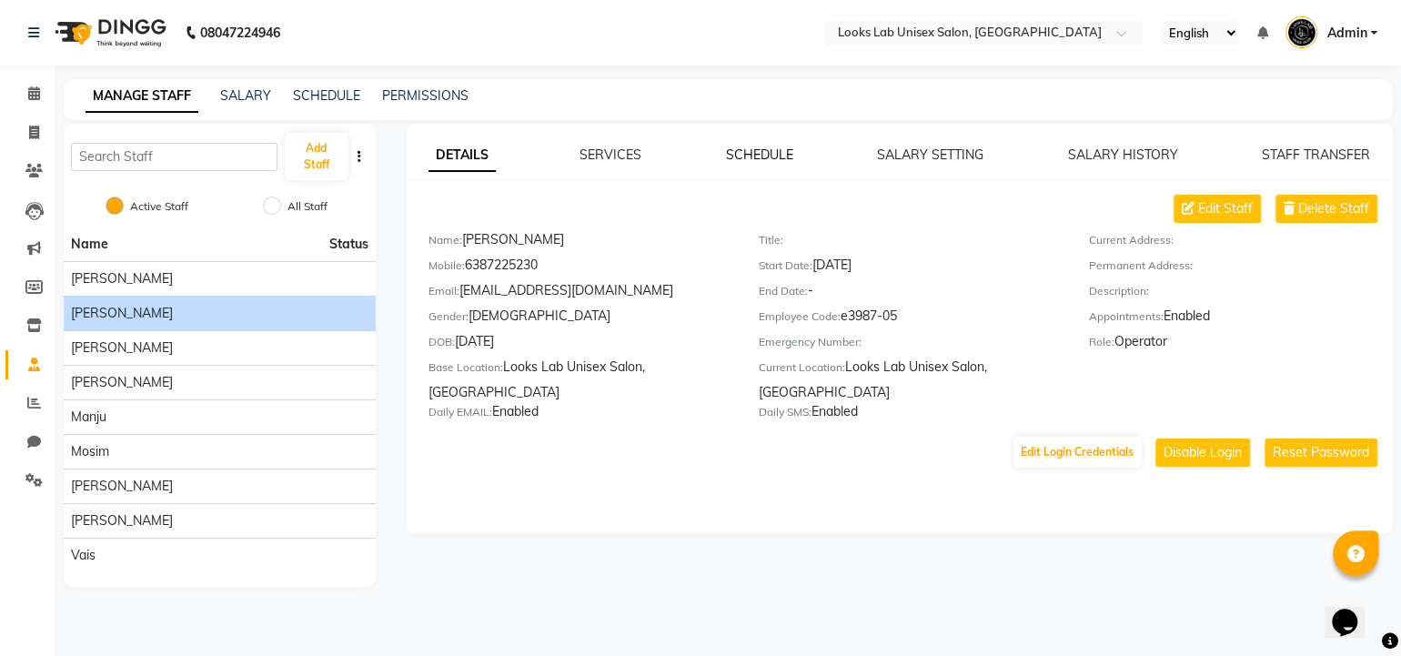
click at [785, 161] on link "SCHEDULE" at bounding box center [759, 154] width 67 height 16
